Goal: Task Accomplishment & Management: Complete application form

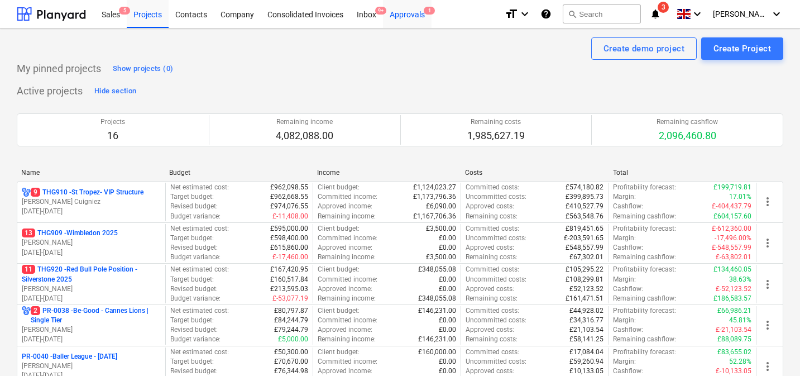
click at [402, 18] on div "Approvals 1" at bounding box center [407, 13] width 49 height 28
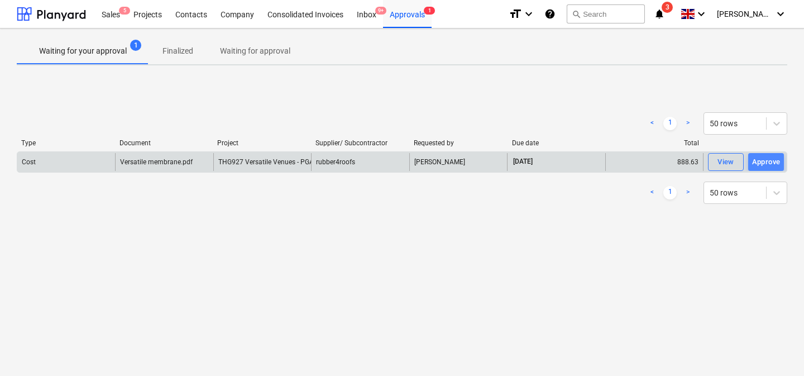
click at [716, 165] on div "Approve" at bounding box center [766, 162] width 28 height 13
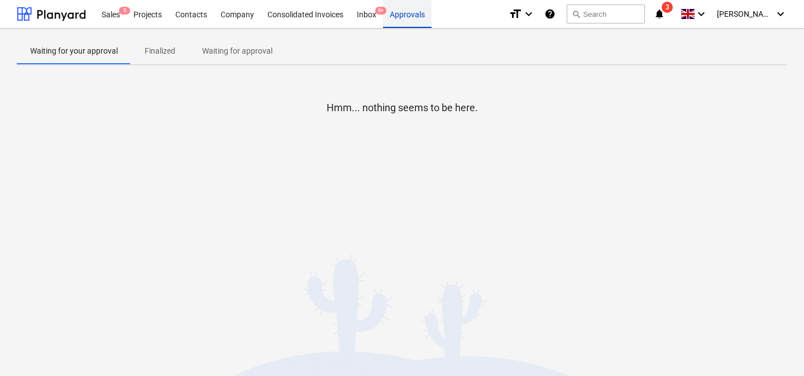
click at [407, 17] on div "Approvals" at bounding box center [407, 13] width 49 height 28
click at [112, 11] on div "Sales 5" at bounding box center [111, 13] width 32 height 28
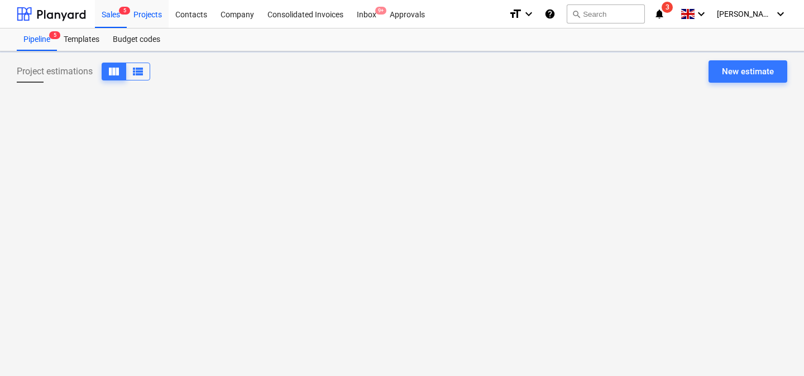
click at [145, 15] on div "Projects" at bounding box center [148, 13] width 42 height 28
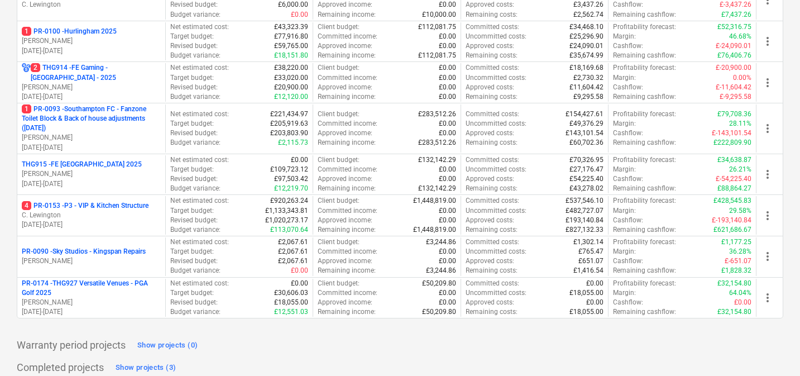
scroll to position [531, 0]
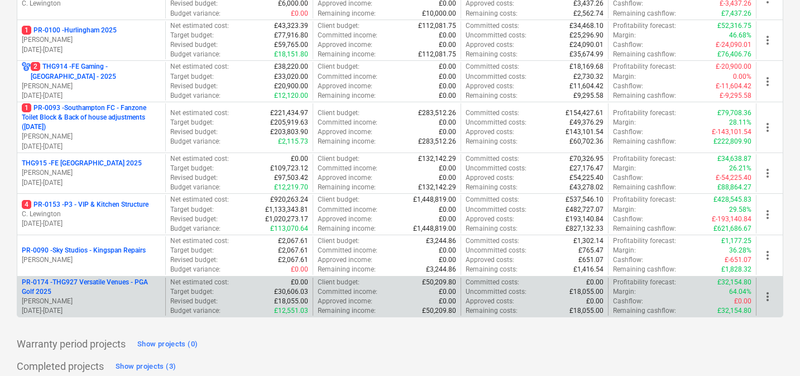
click at [100, 282] on p "PR-0174 - THG927 Versatile Venues - PGA Golf 2025" at bounding box center [91, 286] width 139 height 19
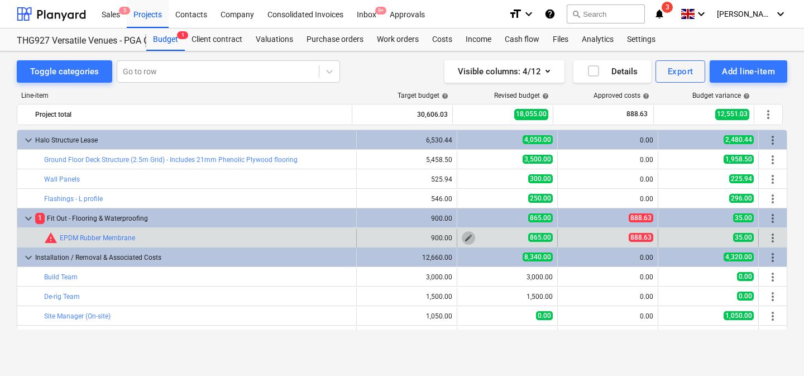
click at [464, 236] on span "edit" at bounding box center [468, 237] width 9 height 9
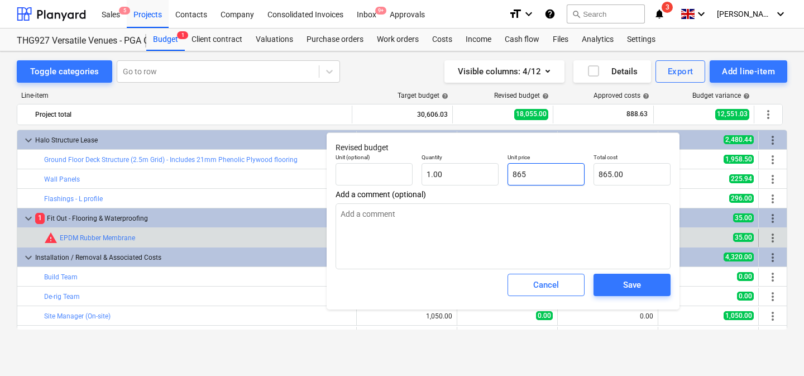
click at [541, 175] on input "865" at bounding box center [545, 174] width 77 height 22
type input "8"
type textarea "x"
type input "8.00"
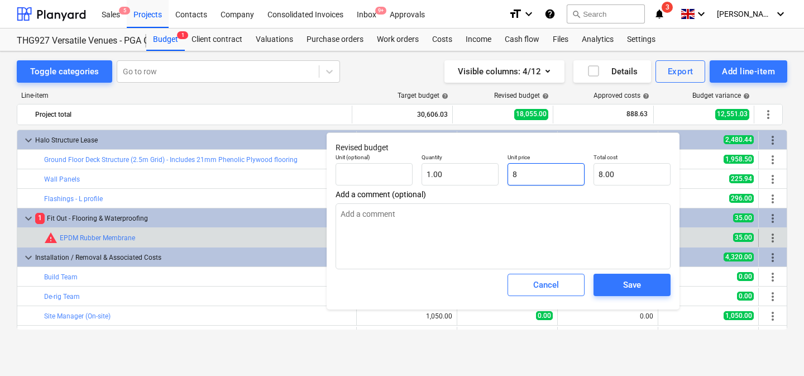
type input "89"
type textarea "x"
type input "89.00"
type input "890"
type textarea "x"
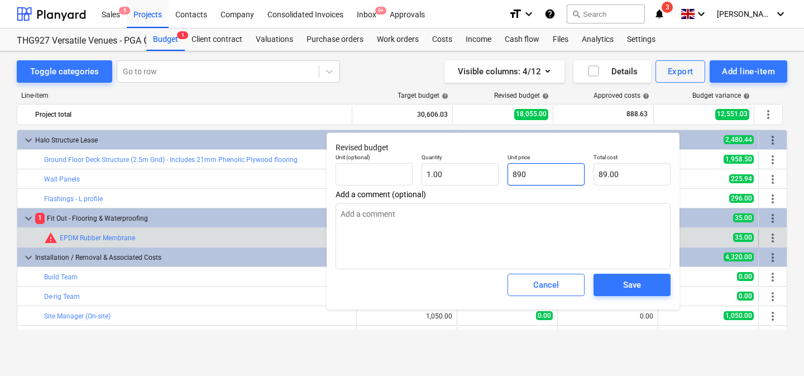
type input "890.00"
click at [621, 285] on span "Save" at bounding box center [632, 284] width 50 height 15
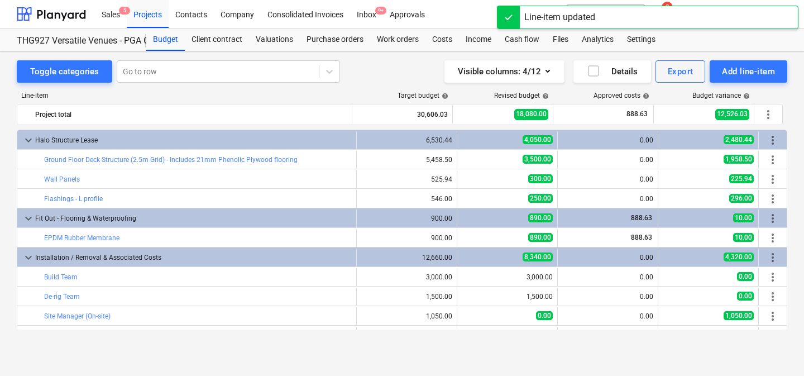
click at [403, 76] on div "Visible columns : 4/12 Details Export Add line-item" at bounding box center [590, 71] width 393 height 22
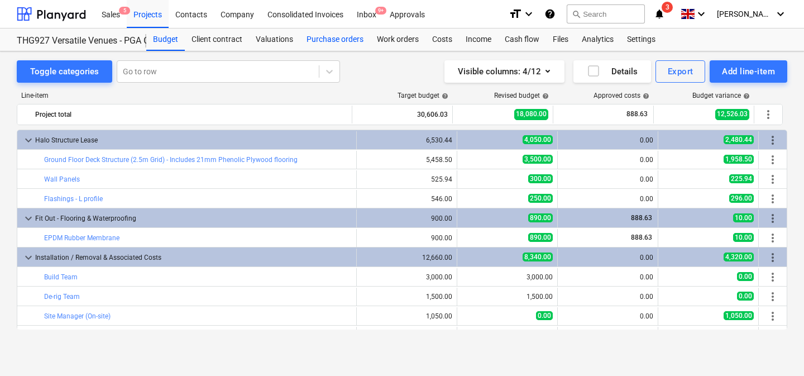
click at [350, 37] on div "Purchase orders" at bounding box center [335, 39] width 70 height 22
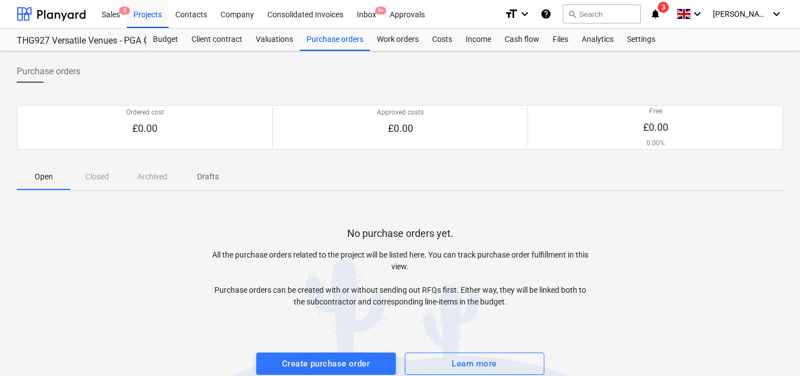
scroll to position [17, 0]
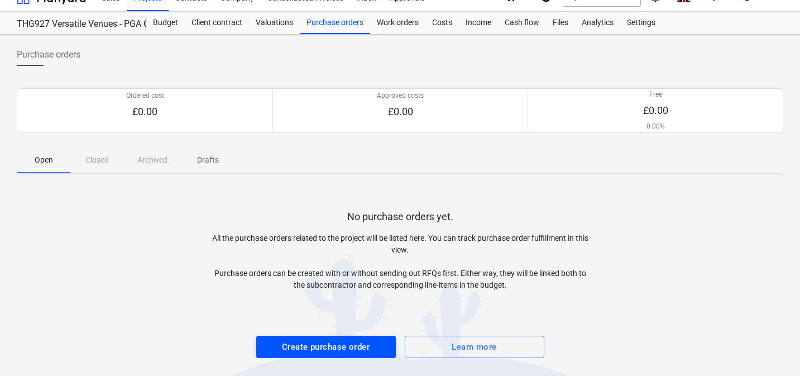
click at [310, 336] on button "Create purchase order" at bounding box center [326, 346] width 140 height 22
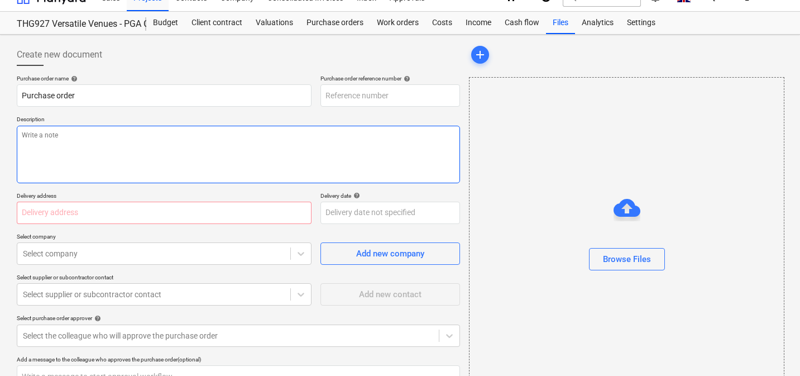
type textarea "x"
type input "PR-0174-PO-001"
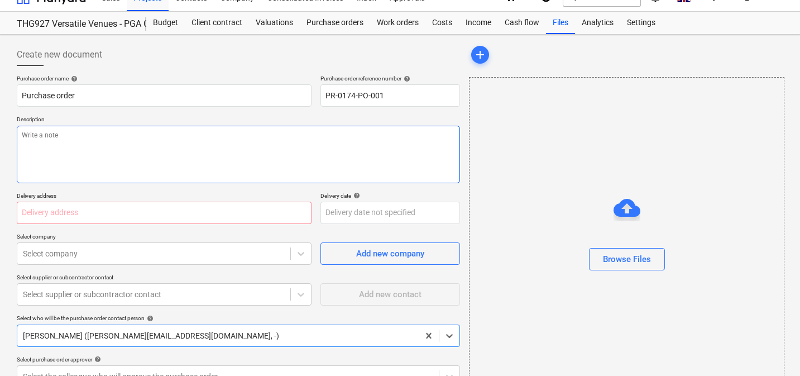
click at [164, 140] on textarea at bounding box center [238, 154] width 443 height 57
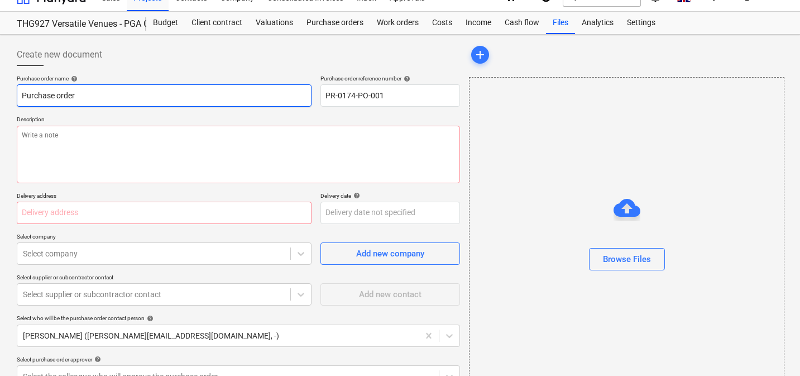
click at [190, 94] on input "Purchase order" at bounding box center [164, 95] width 295 height 22
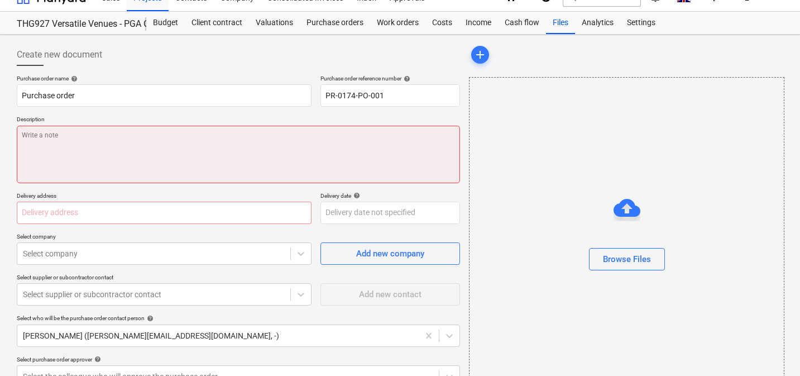
click at [160, 146] on textarea at bounding box center [238, 154] width 443 height 57
paste textarea "PO Notes (Plantard): [PERSON_NAME]: £250 (PDS & travel) + £500 (consumables) + …"
type textarea "x"
type textarea "PO Notes (Plantard): [PERSON_NAME]: £250 (PDS & travel) + £500 (consumables) + …"
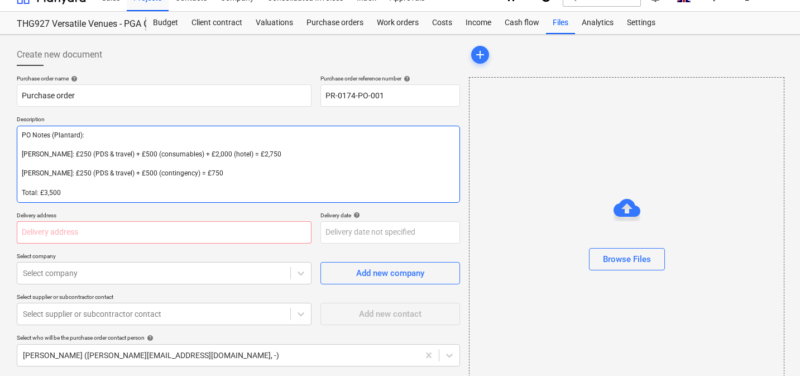
click at [92, 143] on textarea "PO Notes (Plantard): [PERSON_NAME]: £250 (PDS & travel) + £500 (consumables) + …" at bounding box center [238, 164] width 443 height 77
drag, startPoint x: 25, startPoint y: 155, endPoint x: 17, endPoint y: 136, distance: 20.5
click at [17, 136] on textarea "PO Notes (Plantard): [PERSON_NAME]: £250 (PDS & travel) + £500 (consumables) + …" at bounding box center [238, 164] width 443 height 77
type textarea "x"
type textarea "-[PERSON_NAME] PLEO: £250 (PDS & travel) + £500 (consumables) + £2,000 (hotel) …"
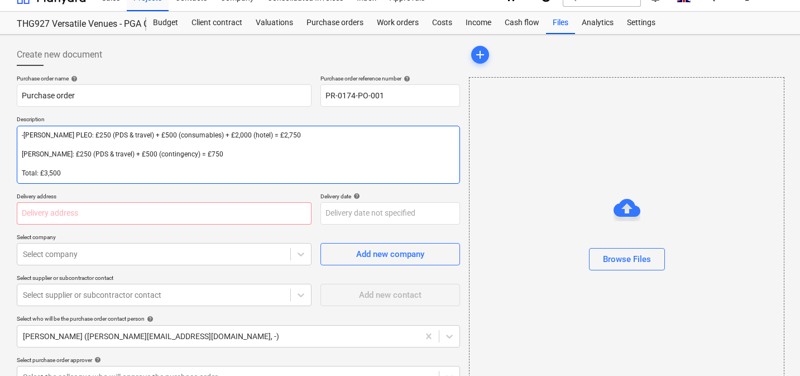
type textarea "x"
type textarea "-[PERSON_NAME]: £250 (PDS & travel) + £500 (consumables) + £2,000 (hotel) = £2,…"
click at [22, 150] on textarea "-[PERSON_NAME]: £250 (PDS & travel) + £500 (consumables) + £2,000 (hotel) = £2,…" at bounding box center [238, 155] width 443 height 58
type textarea "x"
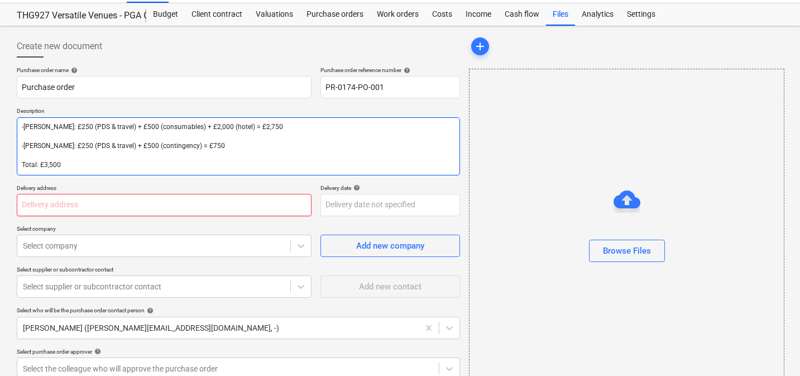
type textarea "-[PERSON_NAME]: £250 (PDS & travel) + £500 (consumables) + £2,000 (hotel) = £2,…"
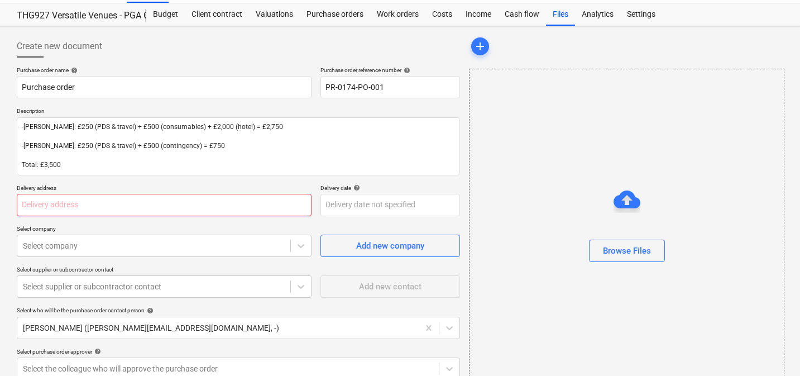
type textarea "x"
click at [88, 201] on input "text" at bounding box center [164, 205] width 295 height 22
type input "FOUNDRY ([STREET_ADDRESS]"
click at [355, 205] on body "Sales 5 Projects Contacts Company Consolidated Invoices Inbox 9+ Approvals form…" at bounding box center [400, 163] width 800 height 376
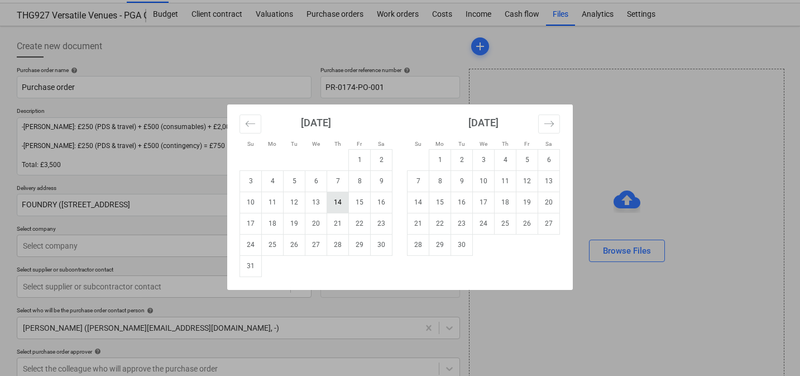
click at [343, 205] on td "14" at bounding box center [338, 201] width 22 height 21
type textarea "x"
type input "[DATE]"
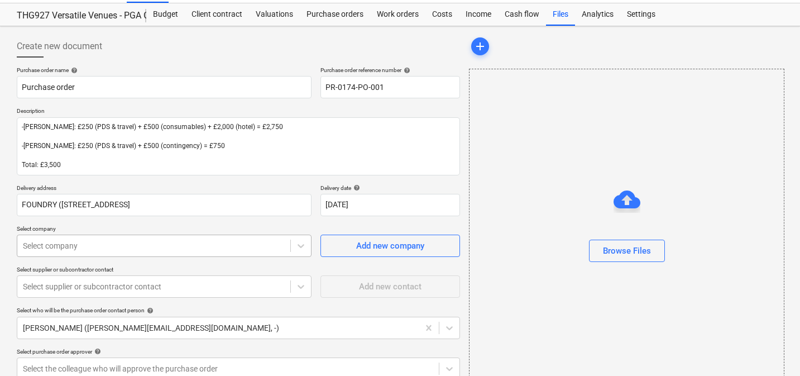
click at [247, 243] on div "Select company" at bounding box center [164, 245] width 295 height 22
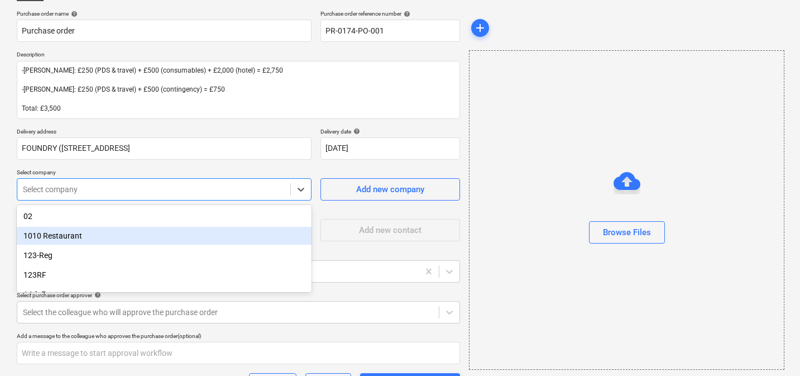
scroll to position [85, 0]
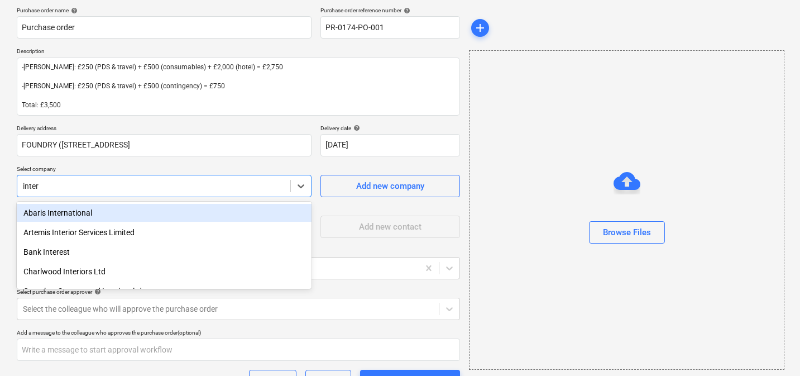
click at [226, 222] on div "Abaris International" at bounding box center [164, 214] width 295 height 20
type input "internal"
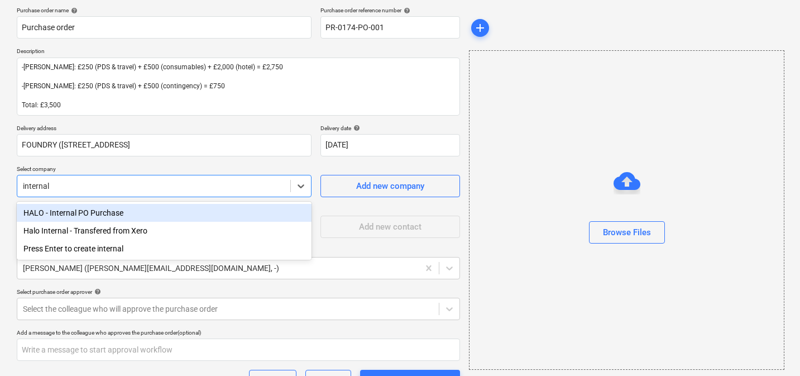
click at [130, 207] on div "HALO - Internal PO Purchase" at bounding box center [164, 213] width 295 height 18
type textarea "x"
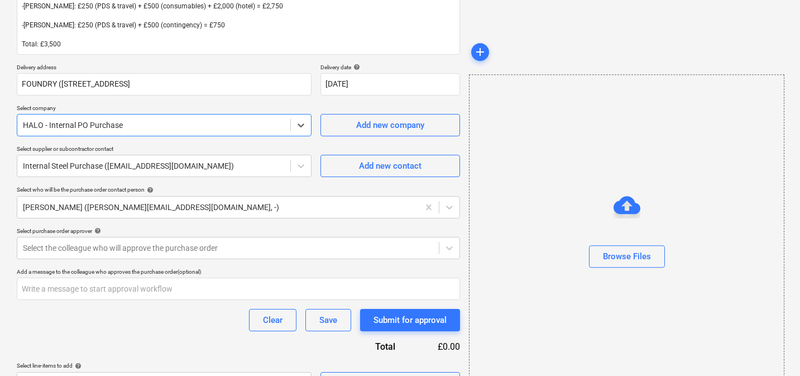
scroll to position [172, 0]
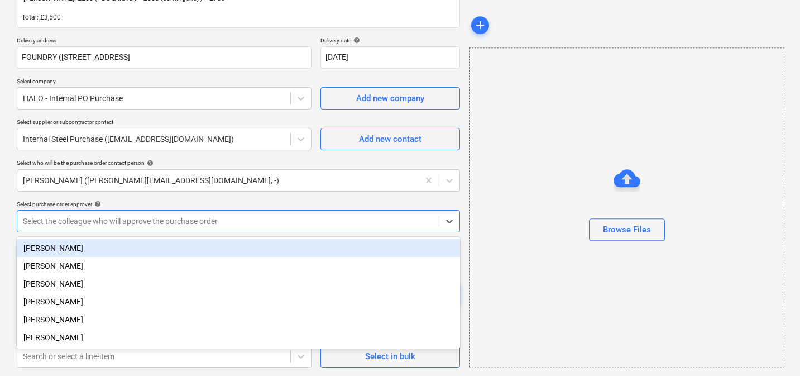
click at [171, 220] on div at bounding box center [228, 220] width 410 height 11
click at [150, 241] on div "[PERSON_NAME]" at bounding box center [238, 248] width 443 height 18
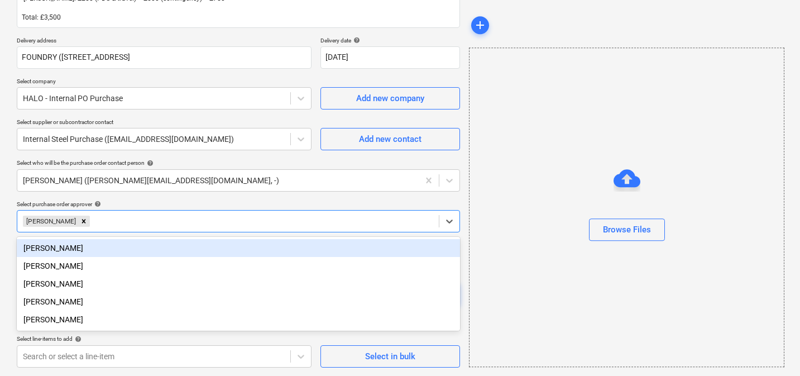
click at [9, 229] on div "Create new document Purchase order name help Purchase order Purchase order refe…" at bounding box center [400, 127] width 800 height 497
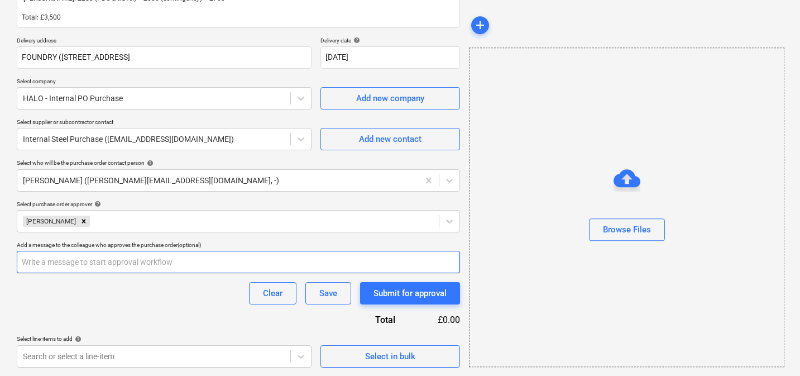
click at [89, 263] on input "text" at bounding box center [238, 262] width 443 height 22
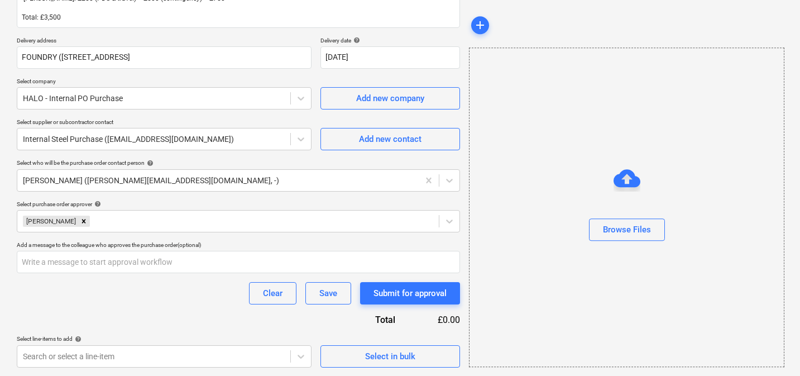
click at [90, 298] on div "Clear Save Submit for approval" at bounding box center [238, 293] width 443 height 22
click at [176, 203] on body "Sales 5 Projects Contacts Company Consolidated Invoices Inbox 9+ Approvals form…" at bounding box center [400, 16] width 800 height 376
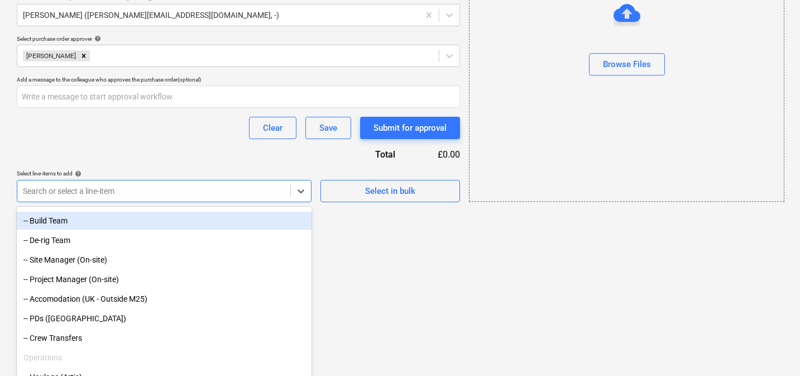
scroll to position [204, 0]
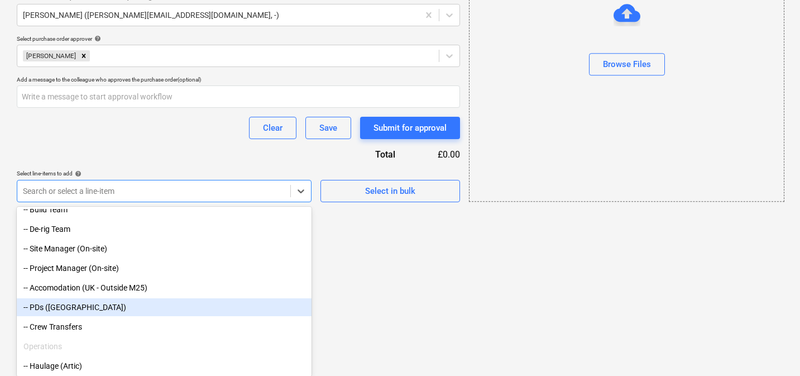
click at [84, 304] on div "-- PDs ([GEOGRAPHIC_DATA])" at bounding box center [164, 307] width 295 height 18
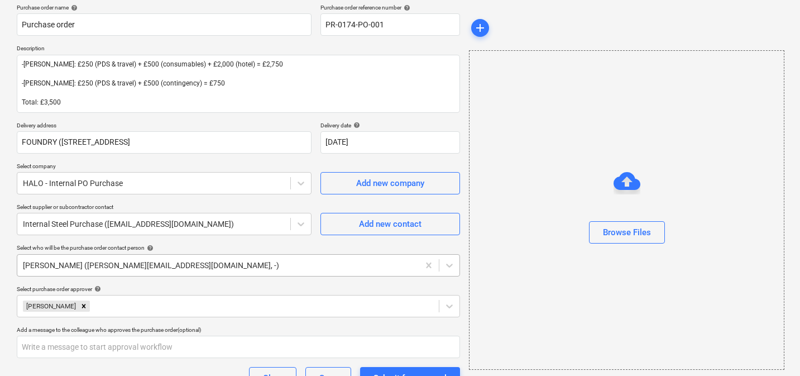
scroll to position [277, 0]
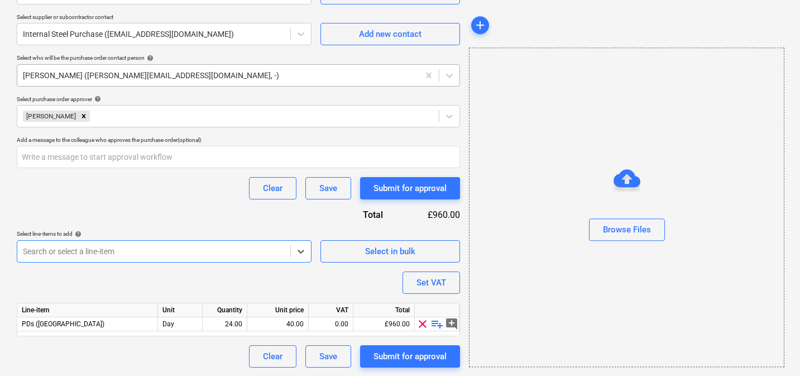
type textarea "x"
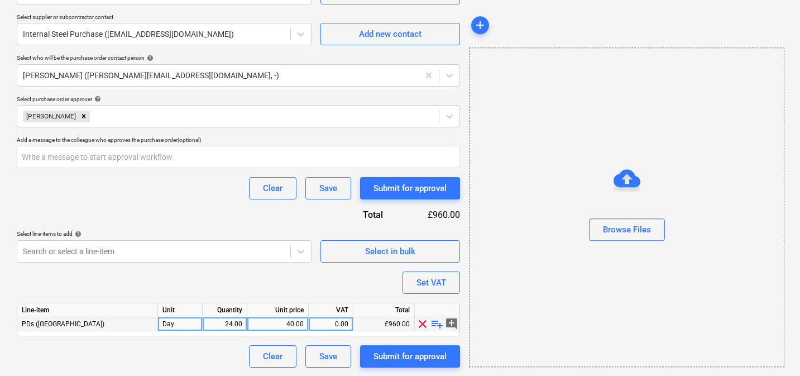
click at [173, 325] on div "Day" at bounding box center [180, 324] width 45 height 14
type input "1"
type textarea "x"
click at [224, 327] on div "24.00" at bounding box center [224, 324] width 35 height 14
type input "1"
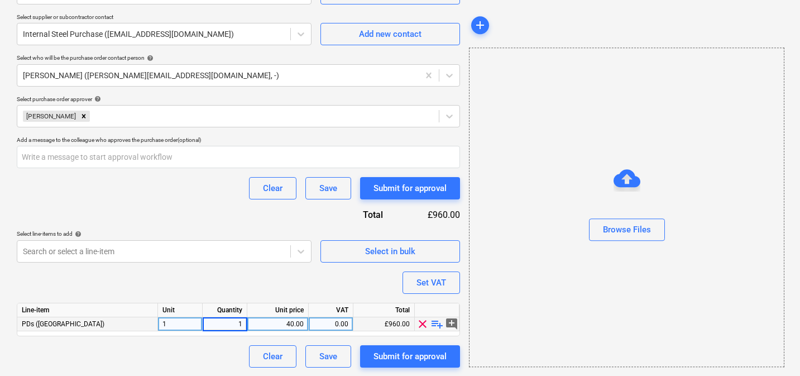
type textarea "x"
click at [271, 325] on div "40.00" at bounding box center [278, 324] width 52 height 14
type input "500"
click at [234, 268] on div "Purchase order name help Purchase order Purchase order reference number help PR…" at bounding box center [238, 90] width 443 height 553
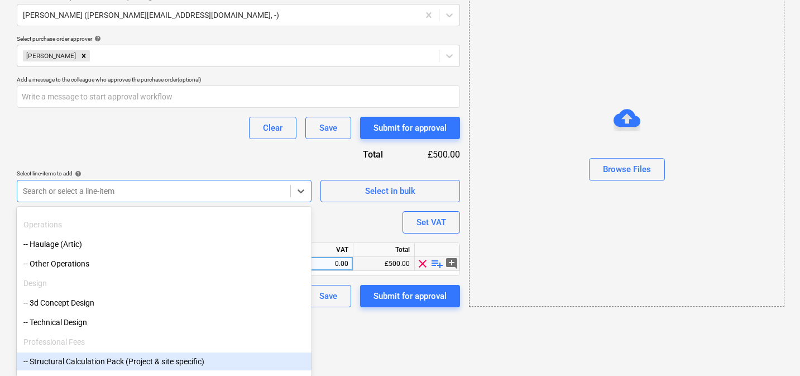
scroll to position [298, 0]
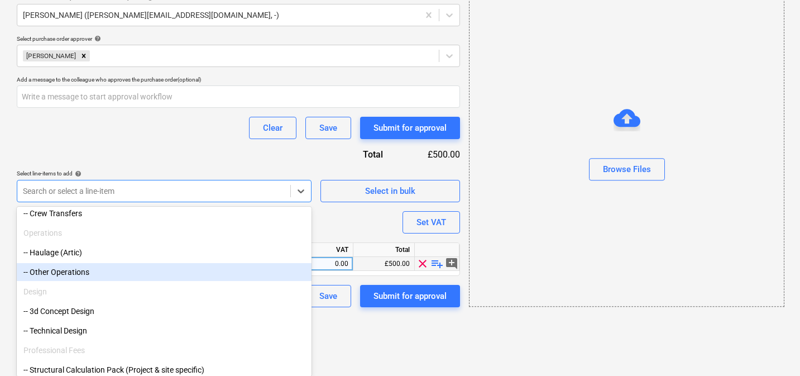
click at [101, 270] on div "-- Other Operations" at bounding box center [164, 272] width 295 height 18
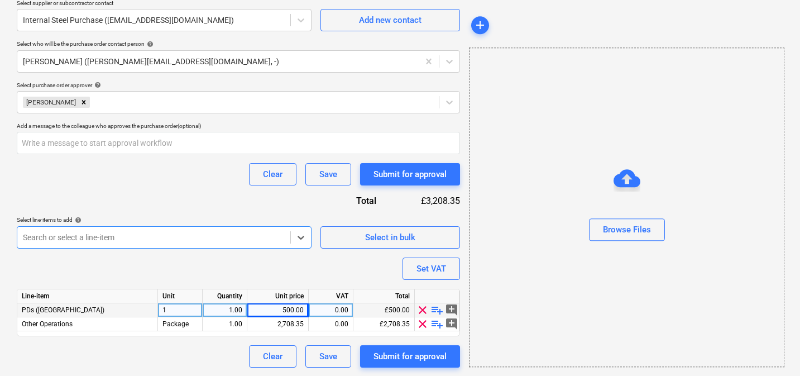
scroll to position [338, 0]
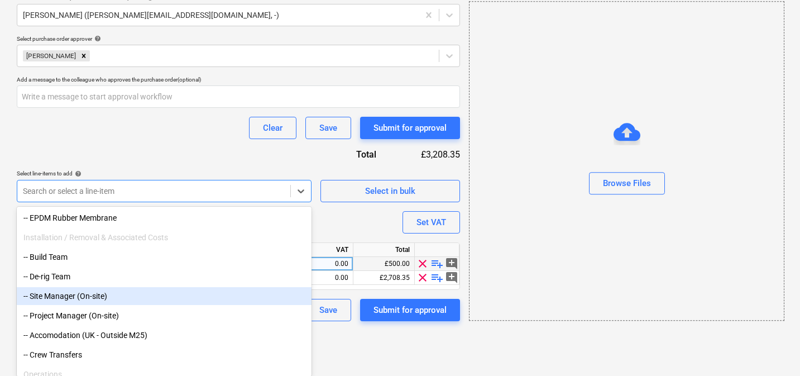
scroll to position [164, 0]
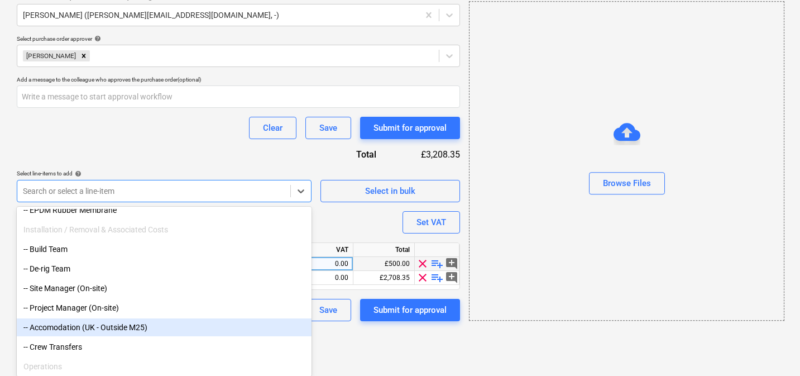
click at [90, 321] on div "-- Accomodation (UK - Outside M25)" at bounding box center [164, 327] width 295 height 18
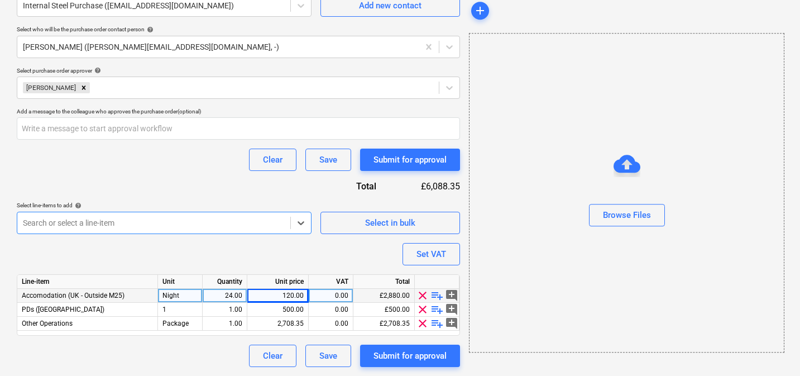
scroll to position [305, 0]
type textarea "x"
click at [188, 299] on div "Night" at bounding box center [180, 296] width 45 height 14
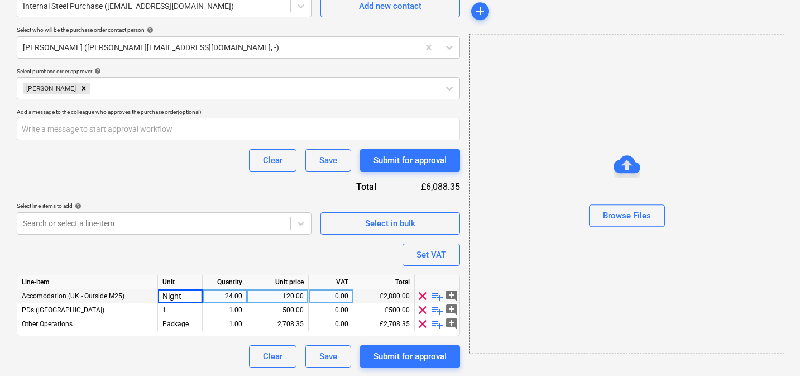
type input "1"
type textarea "x"
click at [224, 295] on div "24.00" at bounding box center [224, 296] width 35 height 14
type input "1"
type textarea "x"
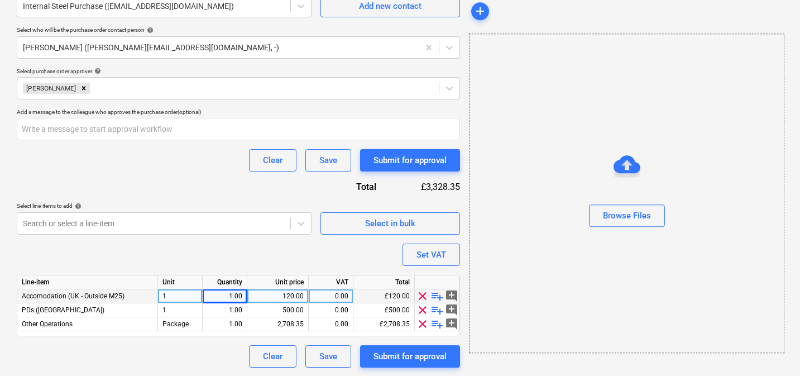
click at [274, 295] on div "120.00" at bounding box center [278, 296] width 52 height 14
type input "2000"
type textarea "x"
click at [253, 258] on div "Purchase order name help Purchase order Purchase order reference number help PR…" at bounding box center [238, 76] width 443 height 581
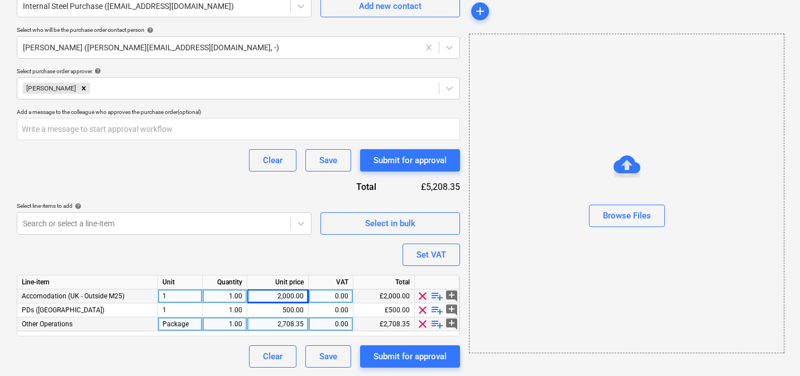
click at [270, 322] on div "2,708.35" at bounding box center [278, 324] width 52 height 14
type textarea "x"
click at [277, 255] on div "Purchase order name help Purchase order Purchase order reference number help PR…" at bounding box center [238, 76] width 443 height 581
click at [190, 323] on div "Package" at bounding box center [180, 324] width 45 height 14
type input "1"
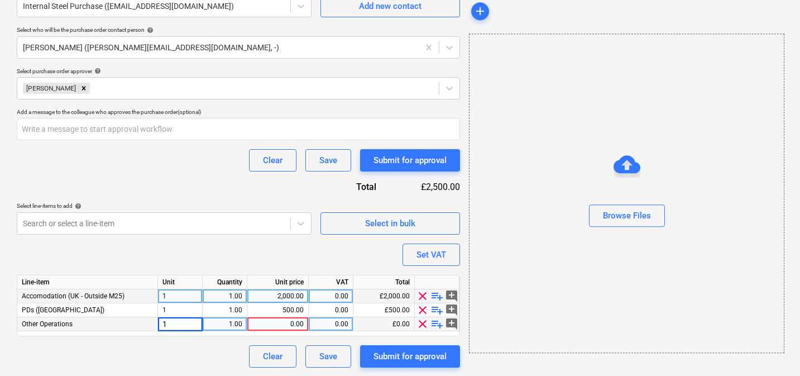
type textarea "x"
click at [239, 323] on div "1.00" at bounding box center [224, 324] width 35 height 14
click at [271, 323] on div "0.00" at bounding box center [278, 324] width 52 height 14
type input "1000"
type textarea "x"
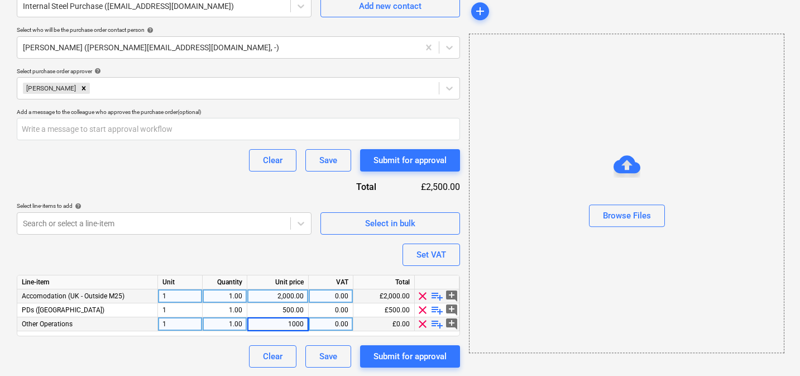
click at [262, 246] on div "Purchase order name help Purchase order Purchase order reference number help PR…" at bounding box center [238, 76] width 443 height 581
click at [217, 257] on div "Purchase order name help Purchase order Purchase order reference number help PR…" at bounding box center [238, 76] width 443 height 581
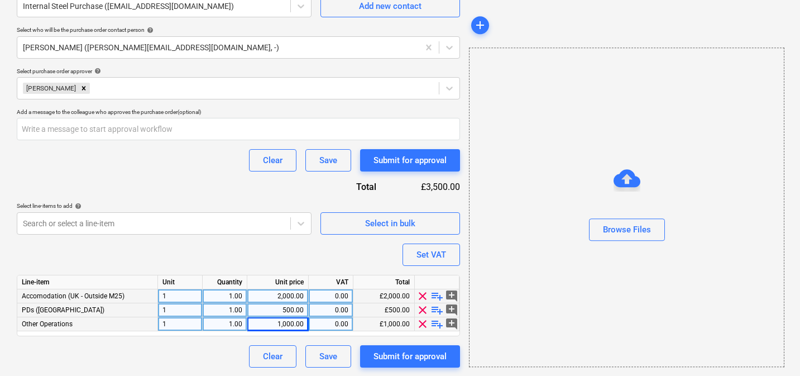
click at [282, 308] on div "500.00" at bounding box center [278, 310] width 52 height 14
type input "320"
click at [273, 244] on div "Purchase order name help Purchase order Purchase order reference number help PR…" at bounding box center [238, 76] width 443 height 581
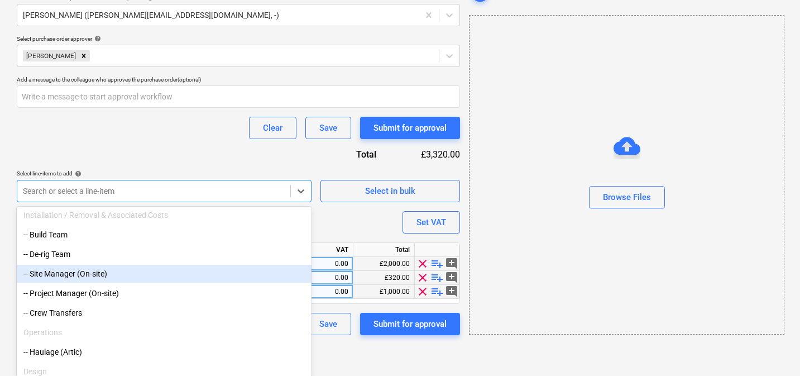
scroll to position [165, 0]
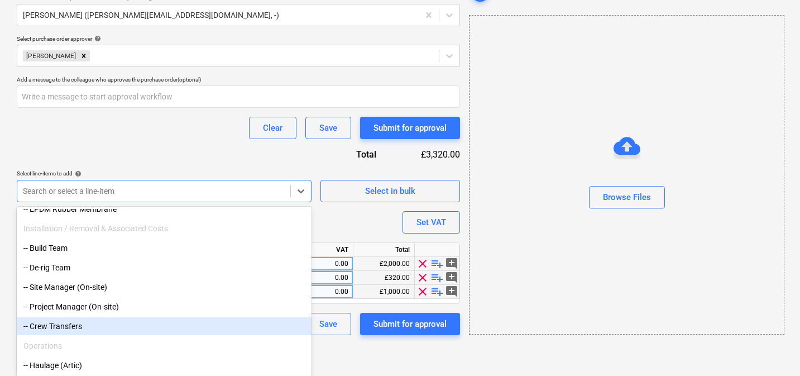
click at [79, 323] on div "-- Crew Transfers" at bounding box center [164, 326] width 295 height 18
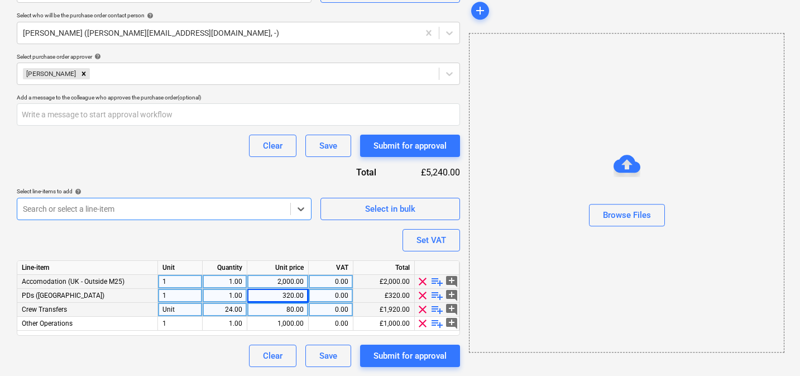
scroll to position [319, 0]
type textarea "x"
click at [185, 314] on div "Unit" at bounding box center [180, 310] width 45 height 14
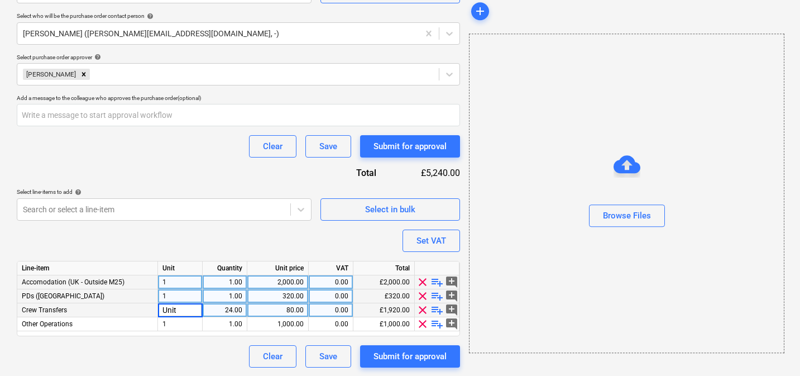
type input "1"
type textarea "x"
click at [222, 311] on div "24.00" at bounding box center [224, 310] width 35 height 14
type input "1"
type textarea "x"
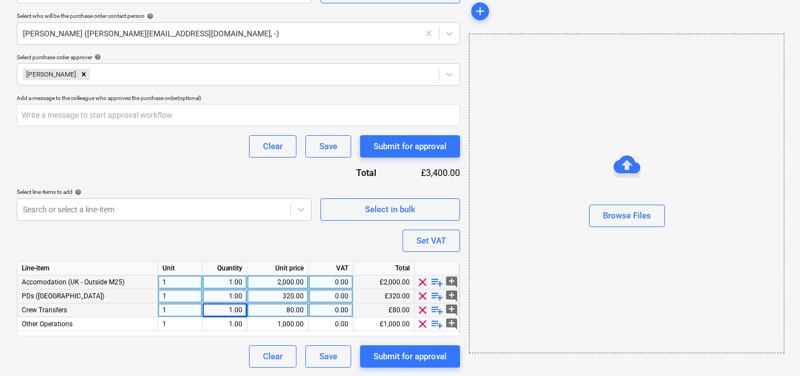
click at [262, 308] on div "80.00" at bounding box center [278, 310] width 52 height 14
type input "180"
click at [274, 239] on div "Purchase order name help Purchase order Purchase order reference number help PR…" at bounding box center [238, 69] width 443 height 595
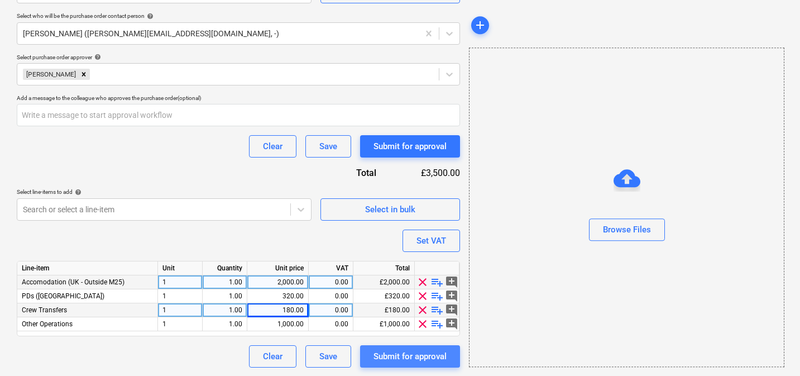
click at [393, 352] on div "Submit for approval" at bounding box center [409, 356] width 73 height 15
type textarea "x"
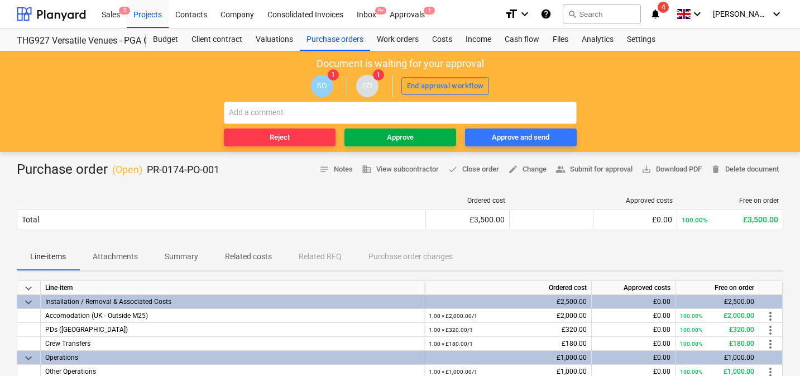
click at [409, 142] on div "Approve" at bounding box center [400, 137] width 27 height 13
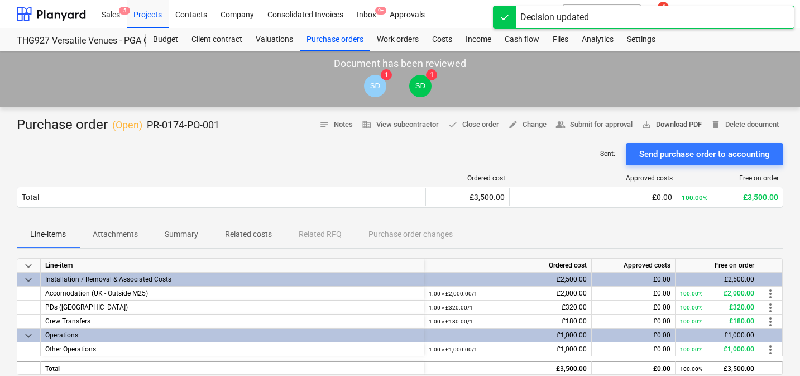
click at [674, 126] on span "save_alt Download PDF" at bounding box center [671, 124] width 60 height 13
